Goal: Navigation & Orientation: Find specific page/section

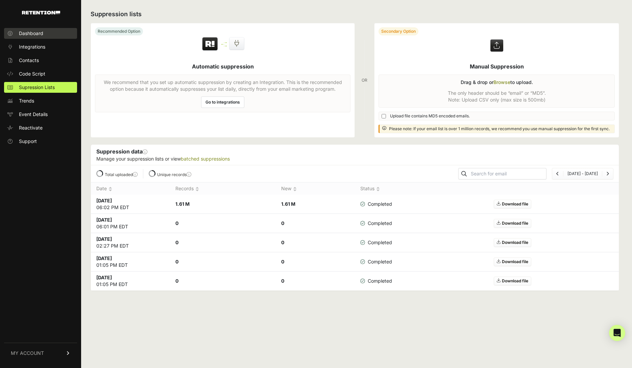
click at [40, 38] on link "Dashboard" at bounding box center [40, 33] width 73 height 11
